Goal: Task Accomplishment & Management: Manage account settings

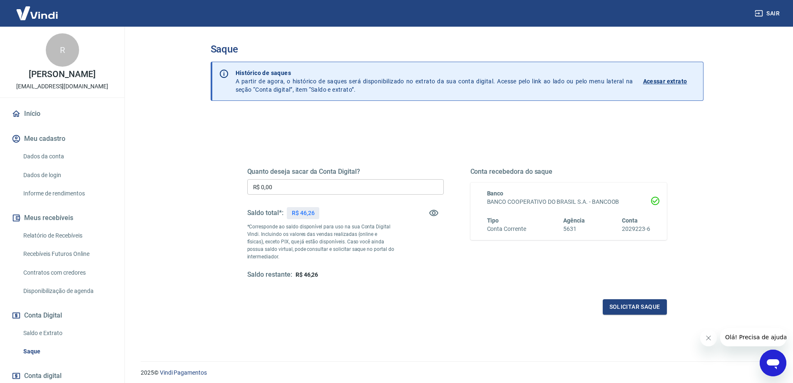
click at [31, 105] on link "Início" at bounding box center [62, 113] width 104 height 18
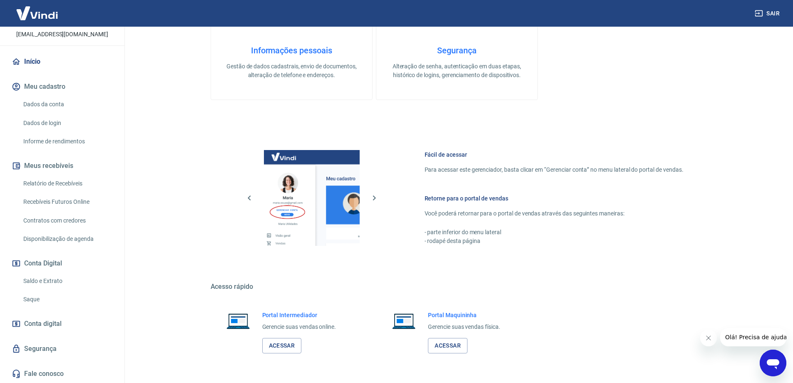
scroll to position [266, 0]
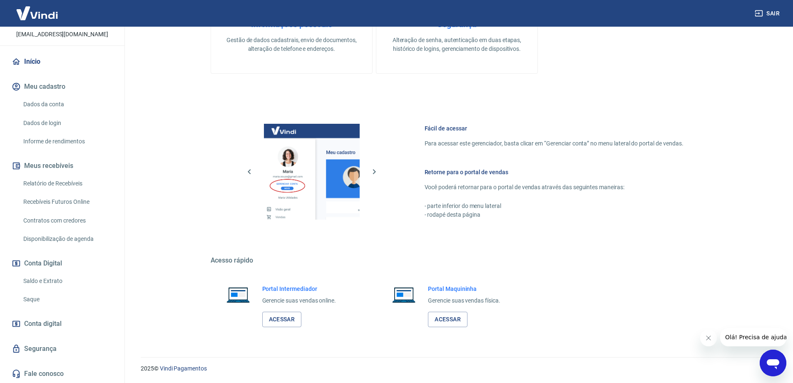
click at [57, 286] on link "Saldo e Extrato" at bounding box center [67, 280] width 94 height 17
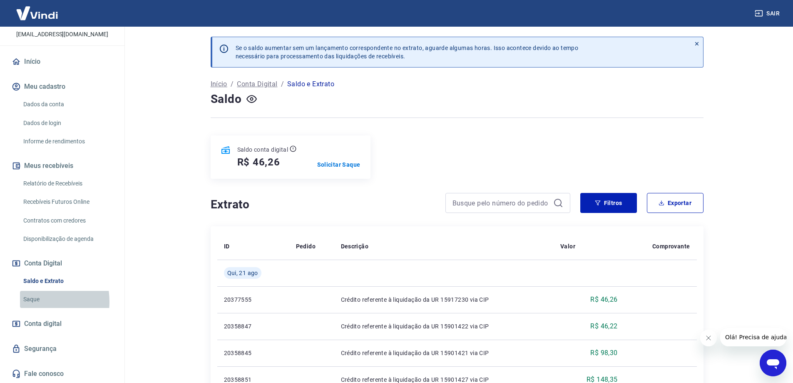
click at [30, 301] on link "Saque" at bounding box center [67, 299] width 94 height 17
